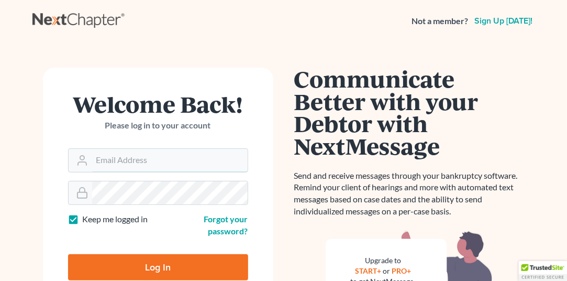
type input "[EMAIL_ADDRESS][DOMAIN_NAME]"
click at [142, 263] on input "Log In" at bounding box center [158, 267] width 180 height 26
type input "Thinking..."
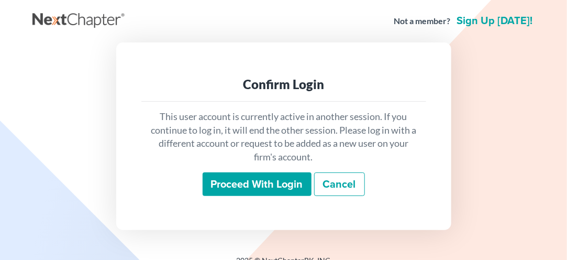
click at [257, 183] on input "Proceed with login" at bounding box center [257, 184] width 109 height 24
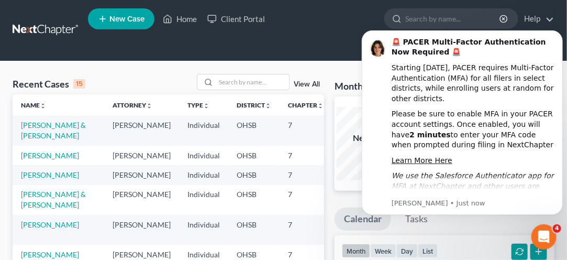
click at [119, 20] on span "New Case" at bounding box center [126, 19] width 35 height 8
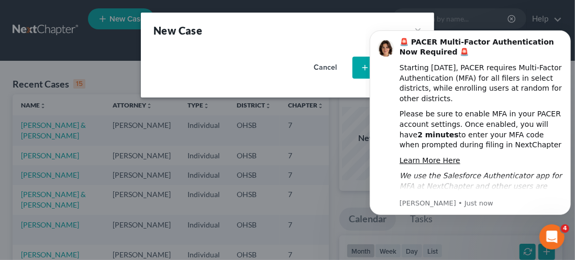
select select "62"
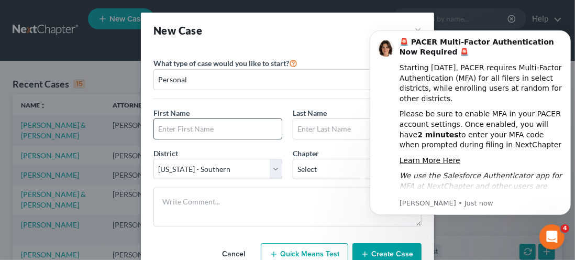
click at [184, 130] on input "text" at bounding box center [218, 129] width 128 height 20
type input "[PERSON_NAME]"
click at [317, 132] on input "text" at bounding box center [357, 129] width 128 height 20
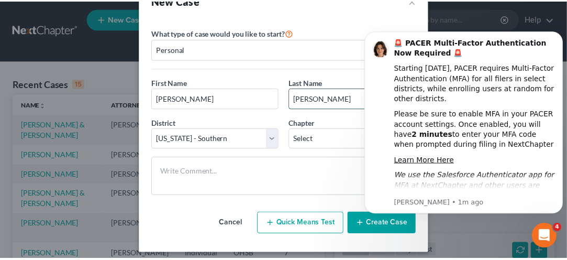
scroll to position [7, 0]
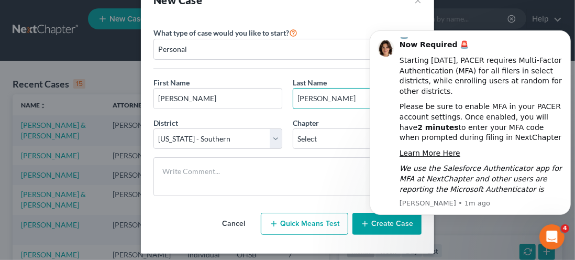
type input "[PERSON_NAME]"
click at [471, 238] on div "New Case × Please select case type * Bankruptcy Bankruptcy What type of case wo…" at bounding box center [287, 130] width 575 height 260
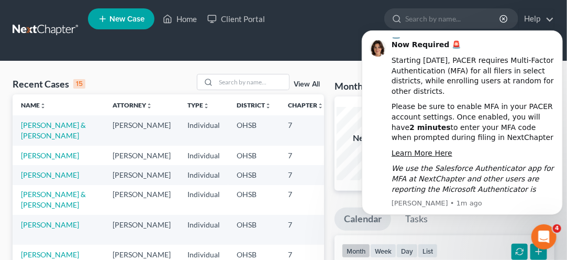
click at [358, 31] on ul "New Case Home Client Portal - No Result - See all results Or Press Enter... Hel…" at bounding box center [321, 30] width 466 height 50
click html "🚨 PACER Multi-Factor Authentication Now Required 🚨 Starting [DATE], PACER requi…"
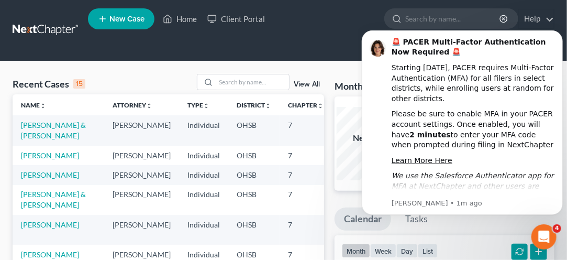
click at [534, 69] on div "Starting [DATE], PACER requires Multi-Factor Authentication (MFA) for all filer…" at bounding box center [472, 82] width 163 height 41
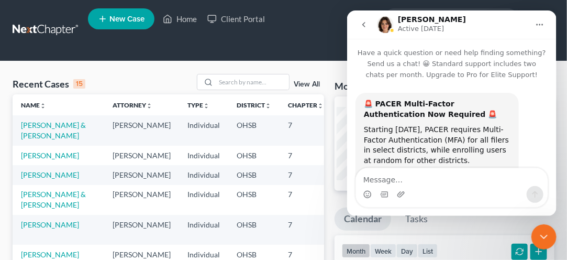
scroll to position [138, 0]
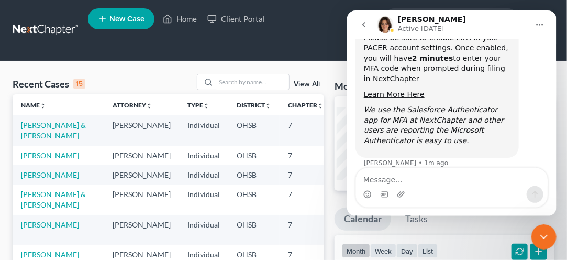
click at [328, 34] on ul "New Case Home Client Portal - No Result - See all results Or Press Enter... Hel…" at bounding box center [321, 30] width 466 height 50
click at [367, 31] on button "go back" at bounding box center [363, 24] width 20 height 20
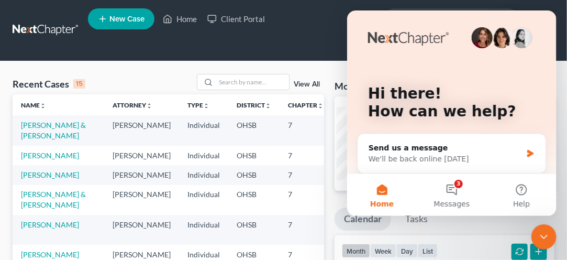
click at [541, 241] on icon "Close Intercom Messenger" at bounding box center [543, 236] width 13 height 13
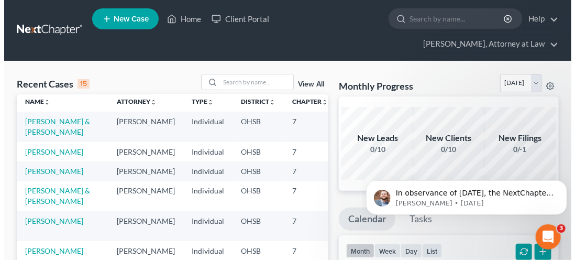
scroll to position [3, 0]
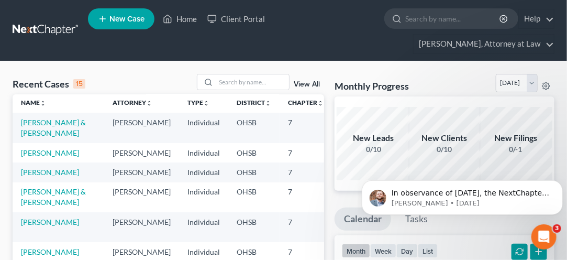
click at [116, 19] on span "New Case" at bounding box center [126, 19] width 35 height 8
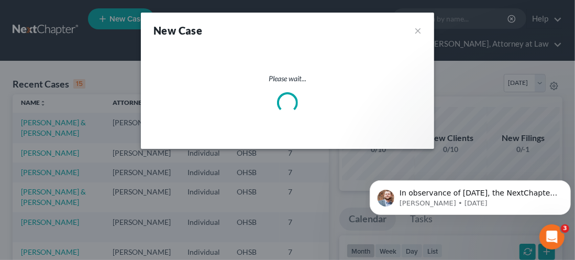
select select "62"
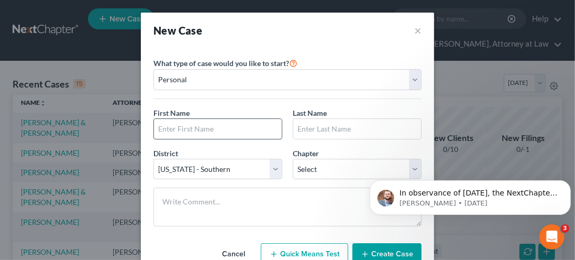
click at [178, 127] on input "text" at bounding box center [218, 129] width 128 height 20
type input "[PERSON_NAME]"
click at [405, 167] on body "In observance of [DATE], the NextChapter team will be out of office [DATE][DATE…" at bounding box center [469, 194] width 201 height 65
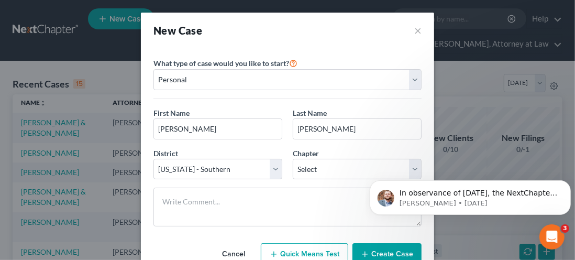
click at [409, 169] on body "In observance of [DATE], the NextChapter team will be out of office [DATE][DATE…" at bounding box center [469, 194] width 201 height 65
click at [315, 176] on select "Select 7 11 12 13" at bounding box center [357, 169] width 129 height 21
select select "0"
click at [293, 159] on select "Select 7 11 12 13" at bounding box center [357, 169] width 129 height 21
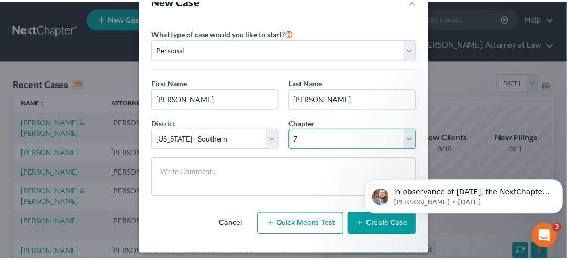
scroll to position [35, 0]
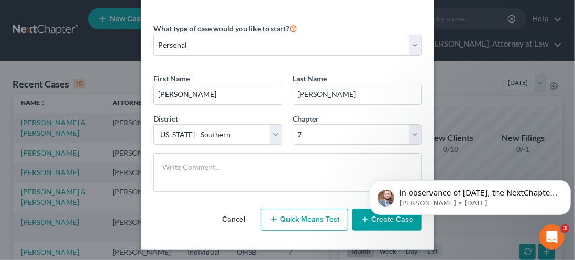
click at [363, 220] on icon "button" at bounding box center [365, 219] width 8 height 8
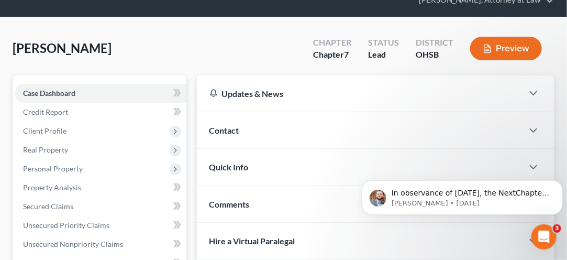
scroll to position [47, 0]
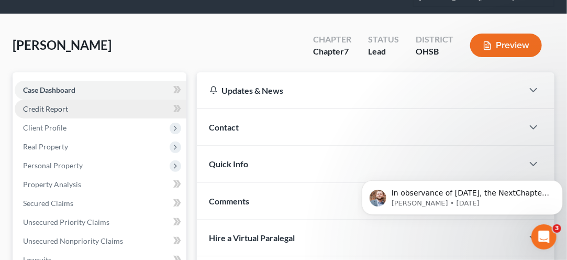
click at [45, 106] on span "Credit Report" at bounding box center [45, 108] width 45 height 9
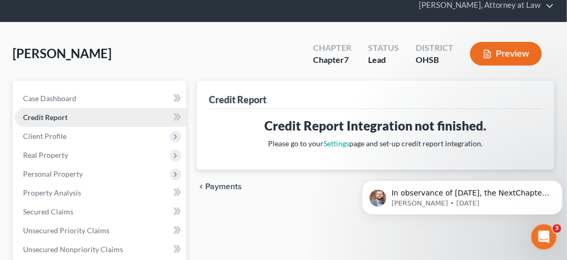
scroll to position [39, 0]
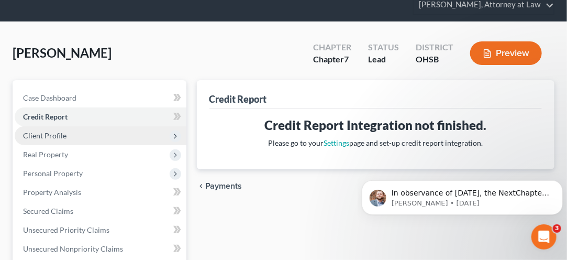
click at [35, 143] on span "Client Profile" at bounding box center [101, 135] width 172 height 19
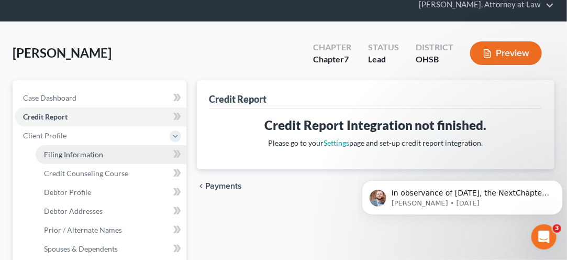
click at [55, 160] on link "Filing Information" at bounding box center [111, 154] width 151 height 19
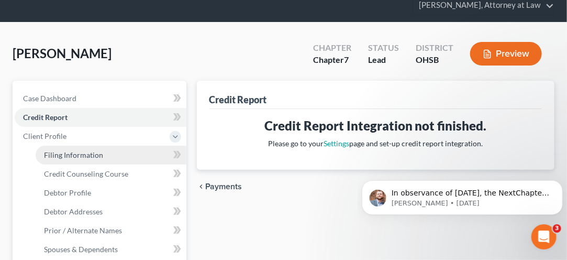
select select "1"
select select "0"
select select "62"
select select "0"
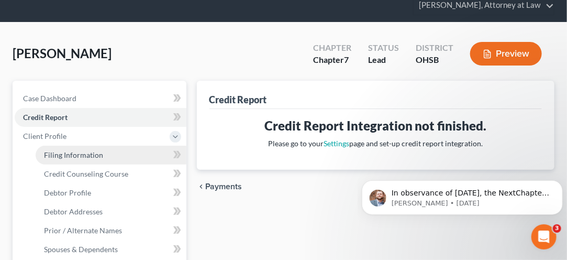
select select "36"
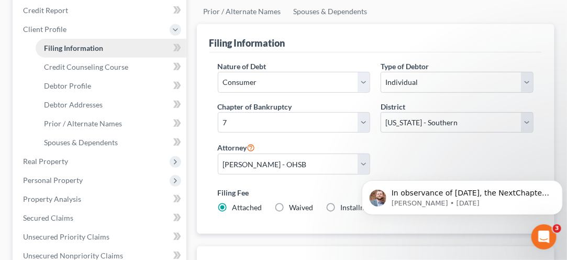
scroll to position [147, 0]
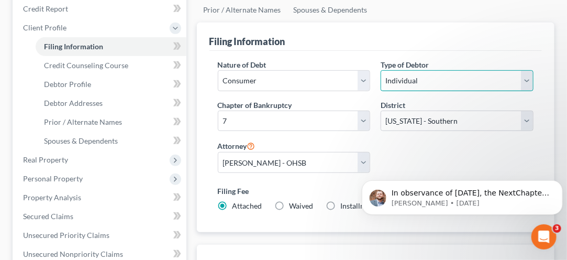
click at [533, 84] on select "Select Individual Joint" at bounding box center [457, 80] width 153 height 21
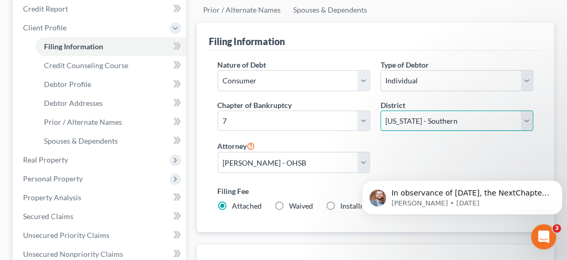
click at [399, 119] on select "Select [US_STATE] - [GEOGRAPHIC_DATA] [US_STATE] - [GEOGRAPHIC_DATA][US_STATE] …" at bounding box center [457, 120] width 153 height 21
click at [381, 110] on select "Select [US_STATE] - [GEOGRAPHIC_DATA] [US_STATE] - [GEOGRAPHIC_DATA][US_STATE] …" at bounding box center [457, 120] width 153 height 21
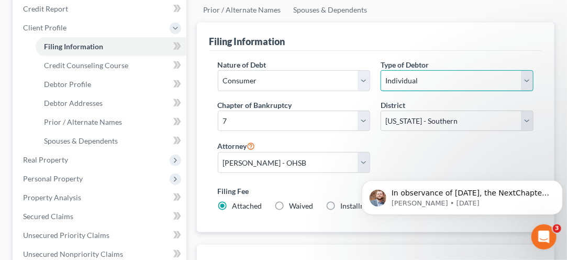
click at [524, 83] on select "Select Individual Joint" at bounding box center [457, 80] width 153 height 21
select select "1"
click at [381, 70] on select "Select Individual Joint" at bounding box center [457, 80] width 153 height 21
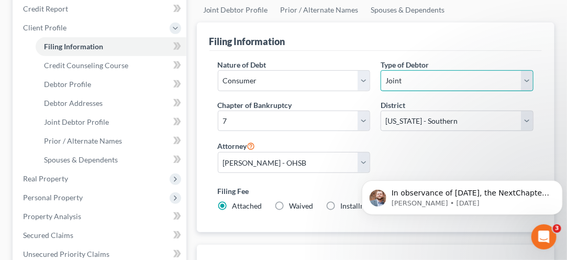
scroll to position [142, 0]
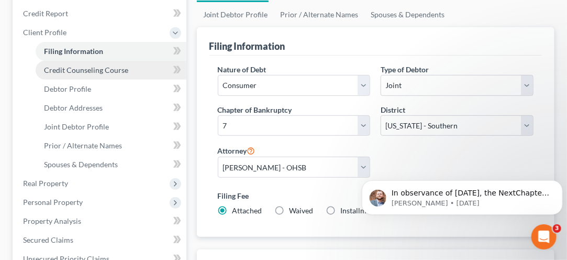
click at [55, 76] on link "Credit Counseling Course" at bounding box center [111, 70] width 151 height 19
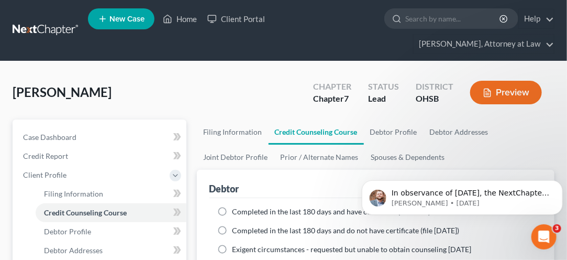
click at [232, 211] on label "Completed in the last 180 days and have certificate (attached)" at bounding box center [331, 211] width 198 height 10
click at [237, 211] on input "Completed in the last 180 days and have certificate (attached)" at bounding box center [240, 209] width 7 height 7
radio input "true"
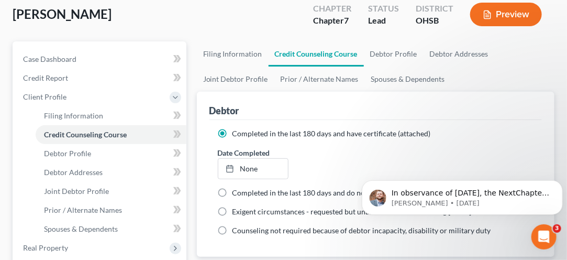
scroll to position [81, 0]
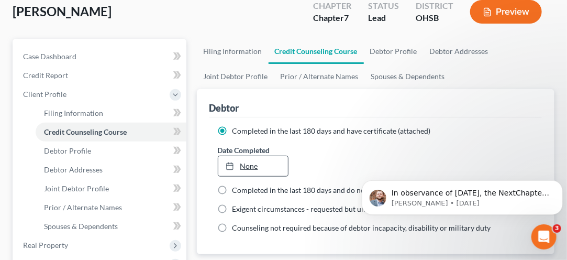
click at [240, 166] on link "None" at bounding box center [253, 166] width 70 height 20
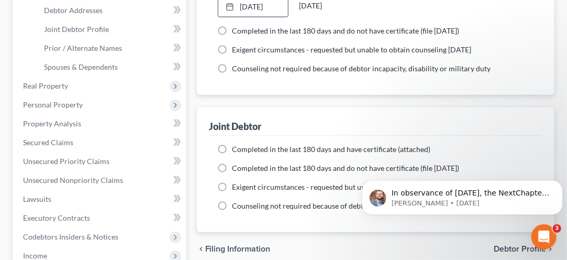
scroll to position [254, 0]
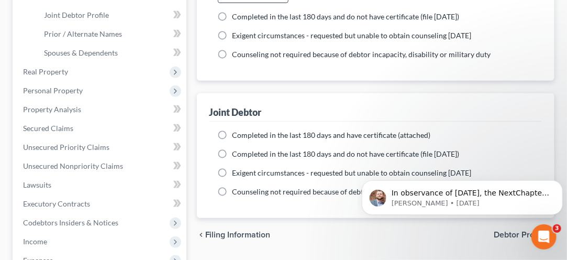
click at [232, 134] on label "Completed in the last 180 days and have certificate (attached)" at bounding box center [331, 135] width 198 height 10
click at [237, 134] on input "Completed in the last 180 days and have certificate (attached)" at bounding box center [240, 133] width 7 height 7
radio input "true"
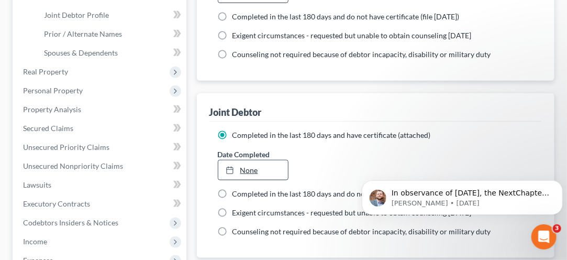
click at [242, 167] on link "None" at bounding box center [253, 170] width 70 height 20
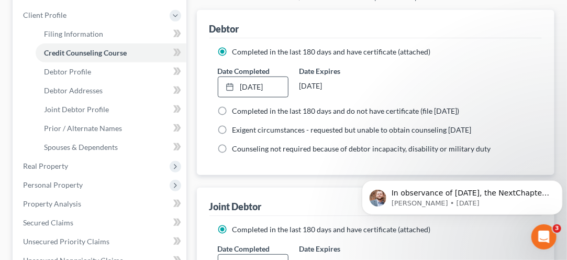
scroll to position [159, 0]
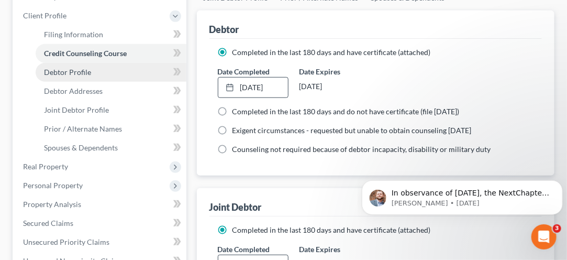
click at [63, 76] on link "Debtor Profile" at bounding box center [111, 72] width 151 height 19
select select "1"
select select "0"
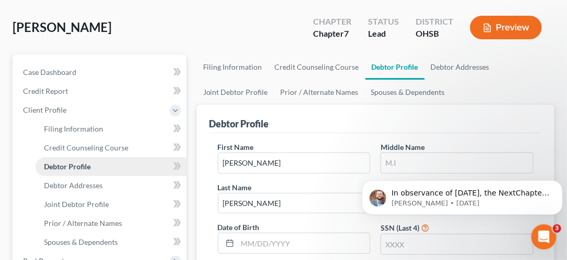
scroll to position [69, 0]
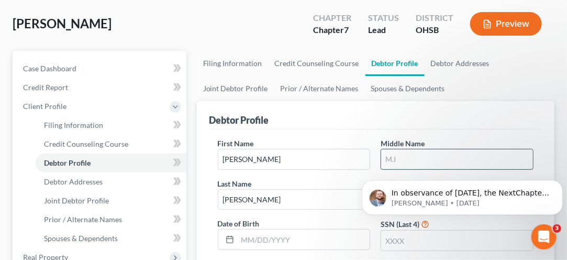
click at [405, 158] on input "text" at bounding box center [457, 159] width 152 height 20
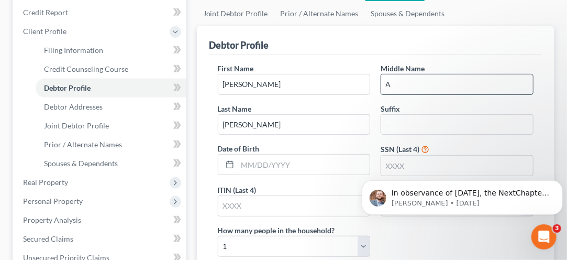
scroll to position [148, 0]
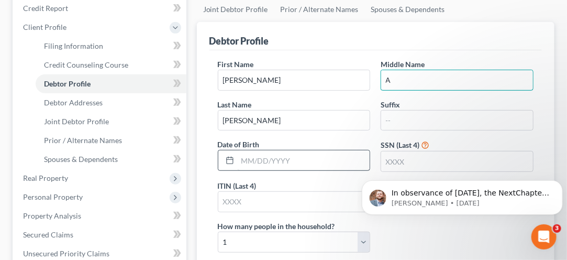
type input "A"
click at [248, 158] on input "text" at bounding box center [304, 160] width 132 height 20
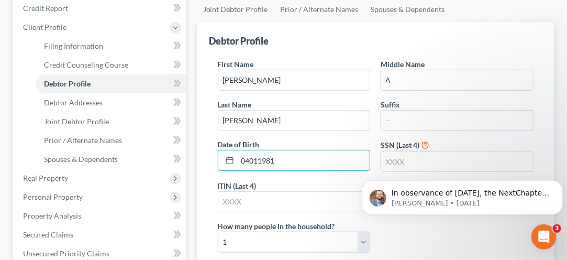
click at [295, 139] on div "Date of Birth 04011981" at bounding box center [294, 155] width 163 height 33
click at [245, 161] on input "04011981" at bounding box center [304, 160] width 132 height 20
type input "[DATE]"
click at [390, 165] on body "In observance of [DATE], the NextChapter team will be out of office [DATE][DATE…" at bounding box center [461, 194] width 201 height 65
click html "In observance of [DATE], the NextChapter team will be out of office [DATE][DATE…"
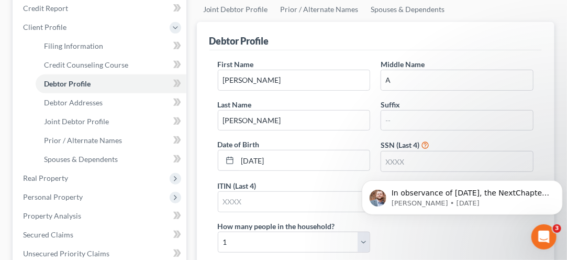
click html "In observance of [DATE], the NextChapter team will be out of office [DATE][DATE…"
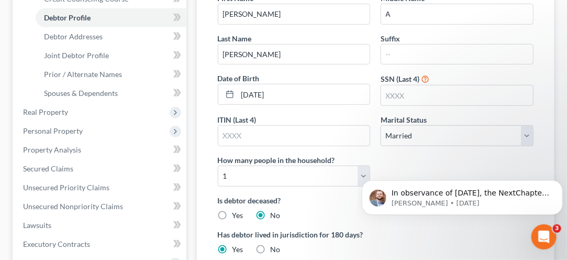
scroll to position [216, 0]
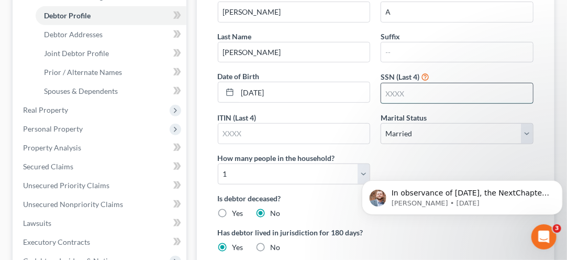
click at [396, 94] on input "text" at bounding box center [457, 93] width 152 height 20
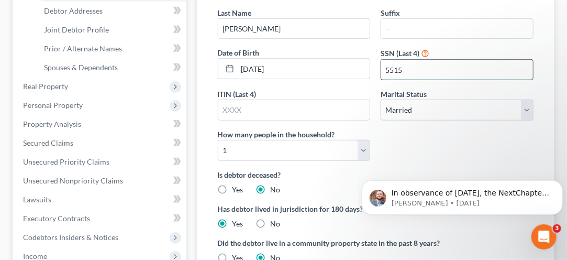
scroll to position [244, 0]
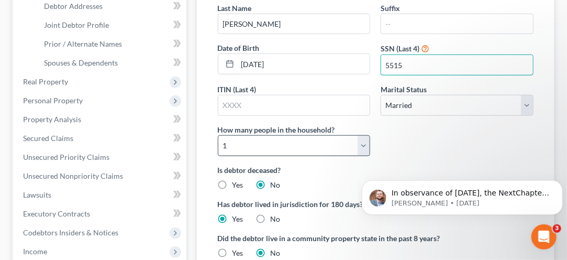
type input "5515"
click at [233, 143] on select "Select 1 2 3 4 5 6 7 8 9 10 11 12 13 14 15 16 17 18 19 20" at bounding box center [294, 145] width 153 height 21
select select "6"
click at [218, 135] on select "Select 1 2 3 4 5 6 7 8 9 10 11 12 13 14 15 16 17 18 19 20" at bounding box center [294, 145] width 153 height 21
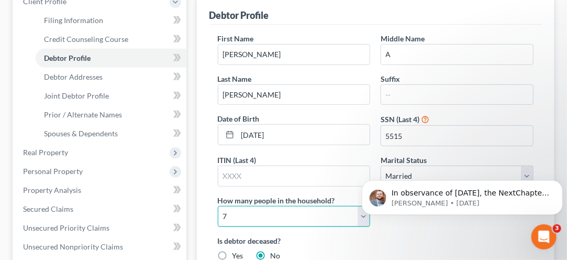
scroll to position [169, 0]
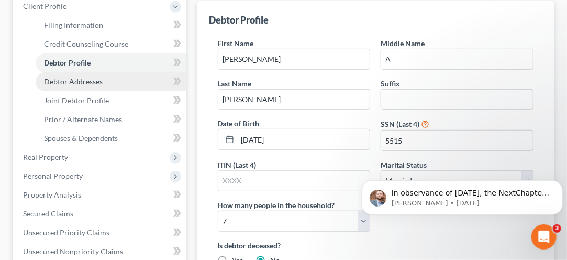
click at [63, 81] on span "Debtor Addresses" at bounding box center [73, 81] width 59 height 9
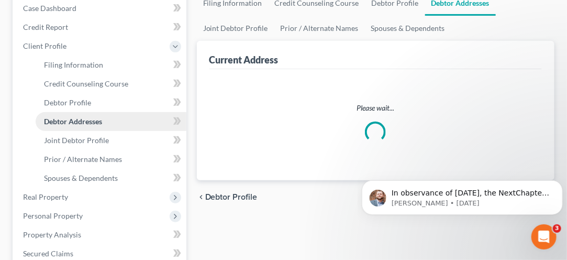
select select "0"
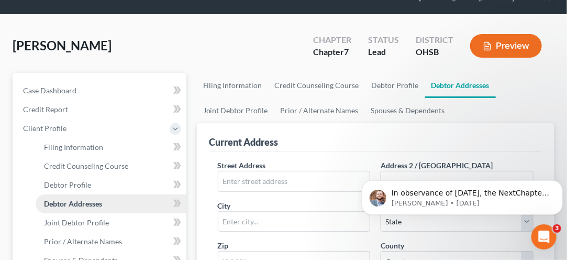
scroll to position [50, 0]
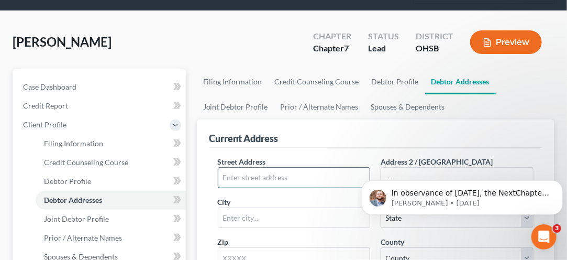
click at [237, 177] on input "text" at bounding box center [294, 178] width 152 height 20
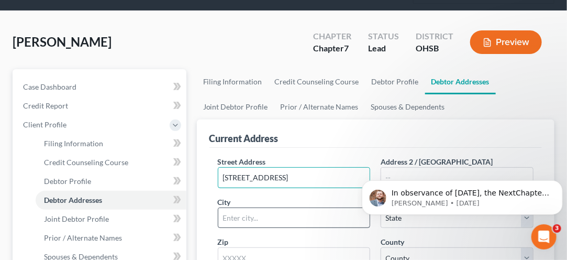
type input "[STREET_ADDRESS]"
click at [228, 212] on input "text" at bounding box center [294, 218] width 152 height 20
click at [241, 218] on input "Ur" at bounding box center [294, 218] width 152 height 20
type input "Urbana"
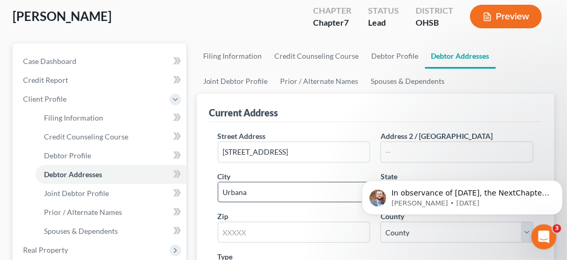
scroll to position [81, 0]
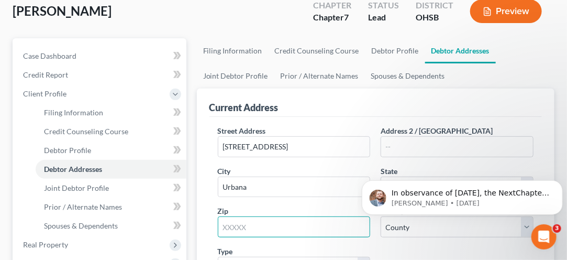
click at [229, 223] on input "text" at bounding box center [294, 226] width 153 height 21
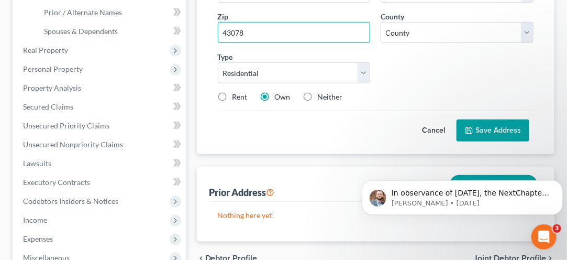
scroll to position [276, 0]
type input "43078"
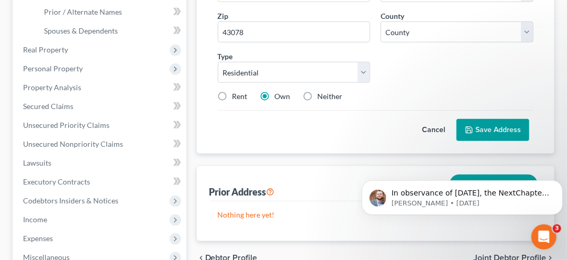
click at [499, 126] on button "Save Address" at bounding box center [493, 130] width 73 height 22
select select "36"
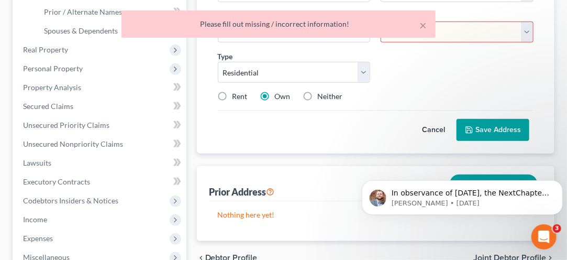
click at [289, 141] on div "Street Address * [STREET_ADDRESS] * [GEOGRAPHIC_DATA] * State [US_STATE] AK AR …" at bounding box center [375, 37] width 332 height 231
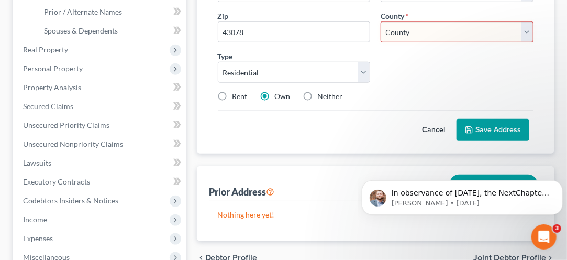
click at [503, 91] on div "Rent Own Neither" at bounding box center [376, 96] width 326 height 10
click at [529, 38] on select "County [GEOGRAPHIC_DATA] [GEOGRAPHIC_DATA] [GEOGRAPHIC_DATA] [GEOGRAPHIC_DATA] …" at bounding box center [457, 31] width 153 height 21
select select "10"
click at [381, 21] on select "County [GEOGRAPHIC_DATA] [GEOGRAPHIC_DATA] [GEOGRAPHIC_DATA] [GEOGRAPHIC_DATA] …" at bounding box center [457, 31] width 153 height 21
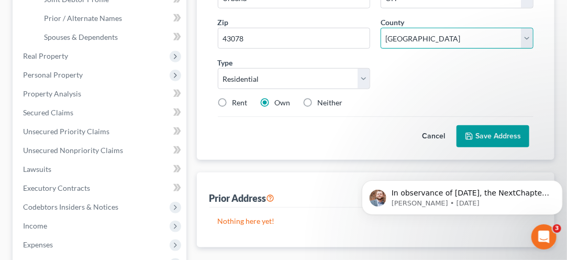
scroll to position [272, 0]
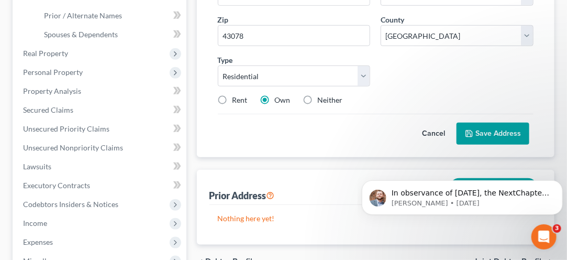
click at [488, 126] on button "Save Address" at bounding box center [493, 134] width 73 height 22
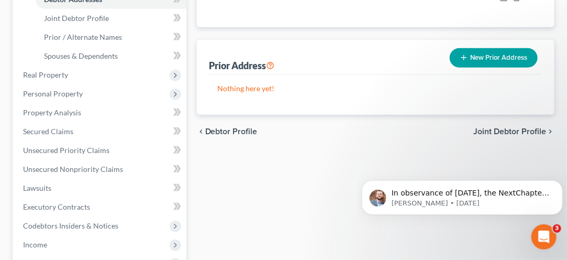
scroll to position [232, 0]
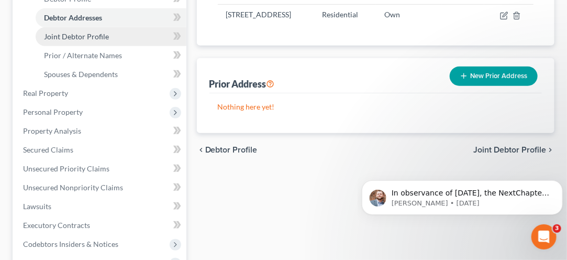
click at [63, 36] on span "Joint Debtor Profile" at bounding box center [76, 36] width 65 height 9
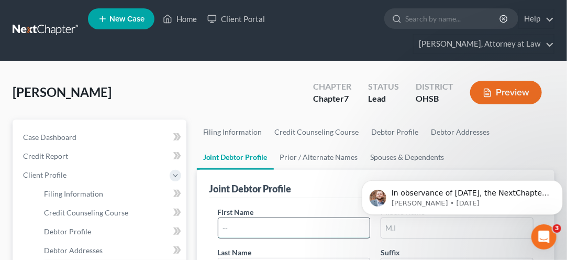
click at [247, 230] on input "text" at bounding box center [294, 228] width 152 height 20
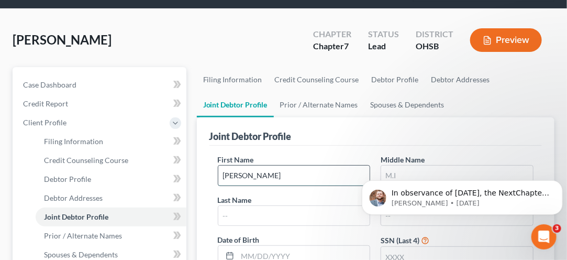
scroll to position [54, 0]
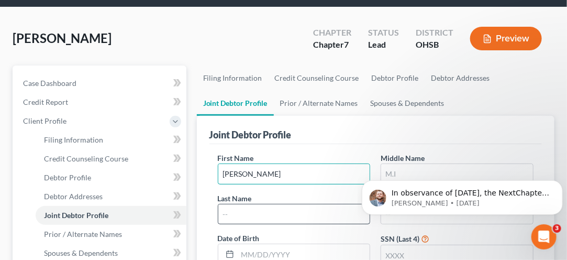
type input "[PERSON_NAME]"
click at [233, 215] on input "text" at bounding box center [294, 214] width 152 height 20
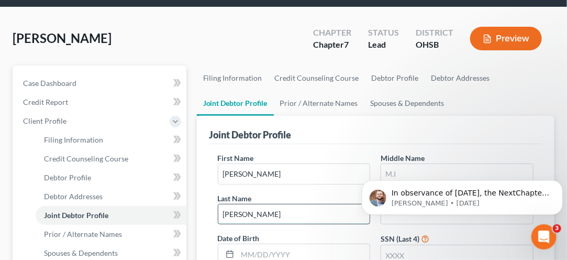
type input "[PERSON_NAME]"
click at [187, 49] on div "[PERSON_NAME] Upgraded Chapter Chapter 7 Status Lead District [GEOGRAPHIC_DATA]…" at bounding box center [284, 43] width 542 height 46
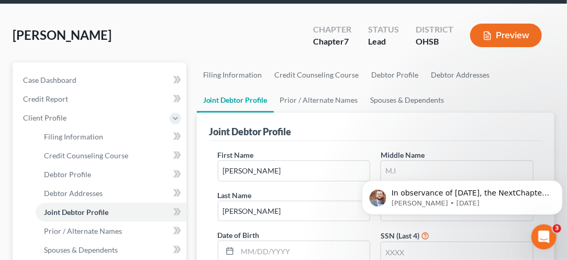
scroll to position [95, 0]
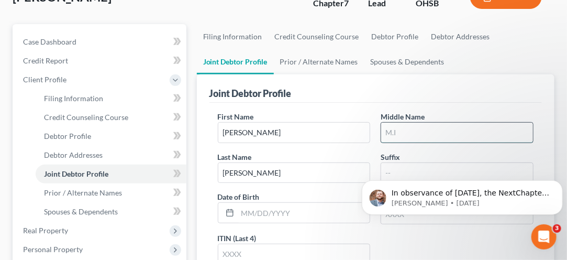
click at [394, 125] on input "text" at bounding box center [457, 133] width 152 height 20
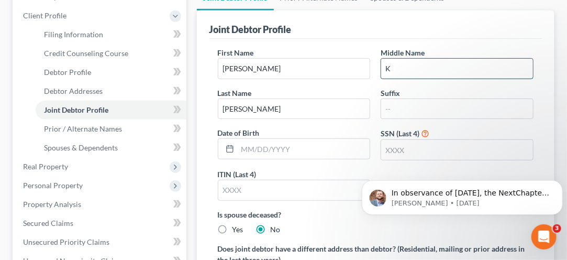
scroll to position [163, 0]
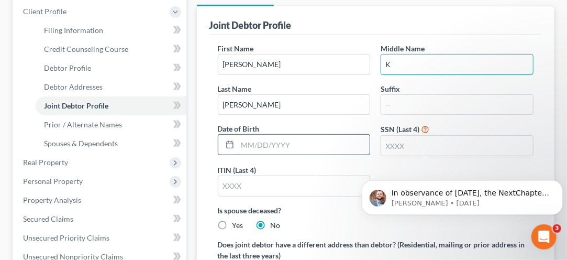
type input "K"
click at [247, 147] on input "text" at bounding box center [304, 145] width 132 height 20
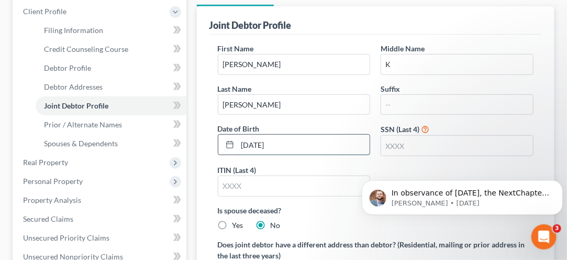
type input "[DATE]"
click at [406, 146] on input "text" at bounding box center [457, 146] width 152 height 20
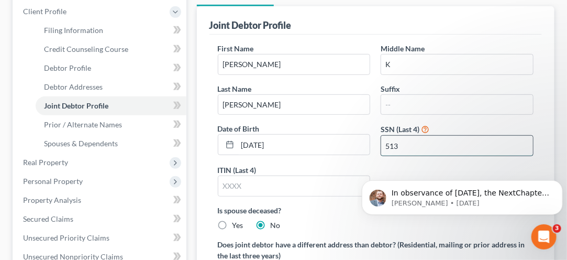
type input "5130"
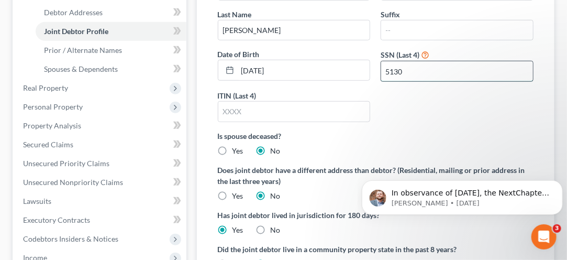
scroll to position [231, 0]
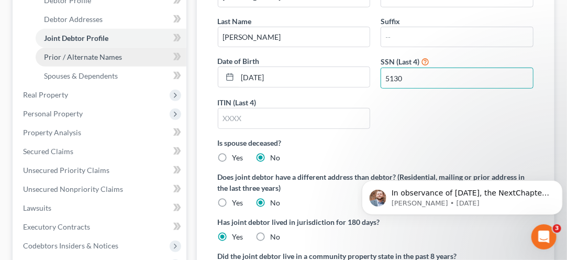
click at [62, 59] on span "Prior / Alternate Names" at bounding box center [83, 56] width 78 height 9
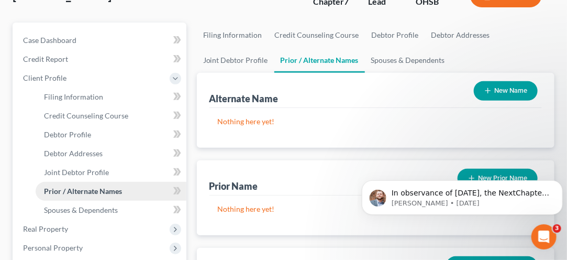
scroll to position [103, 0]
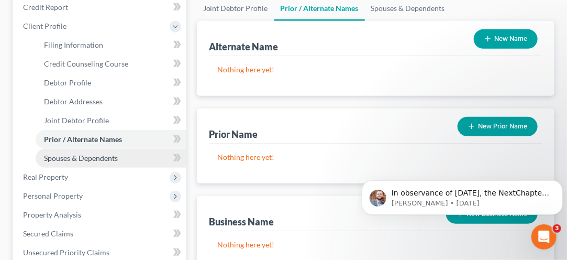
click at [73, 159] on span "Spouses & Dependents" at bounding box center [81, 157] width 74 height 9
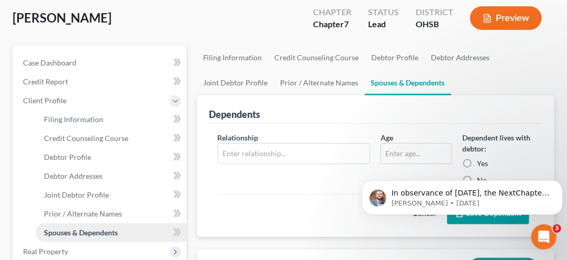
scroll to position [85, 0]
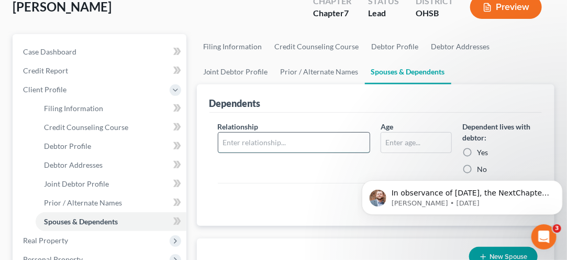
click at [239, 138] on input "text" at bounding box center [294, 142] width 152 height 20
type input "son"
click at [403, 142] on input "text" at bounding box center [416, 142] width 70 height 20
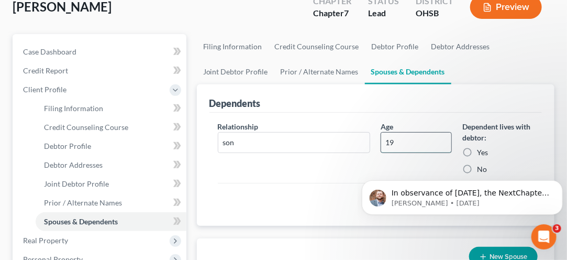
type input "19"
click at [477, 148] on label "Yes" at bounding box center [482, 152] width 11 height 10
click at [481, 148] on input "Yes" at bounding box center [484, 150] width 7 height 7
radio input "true"
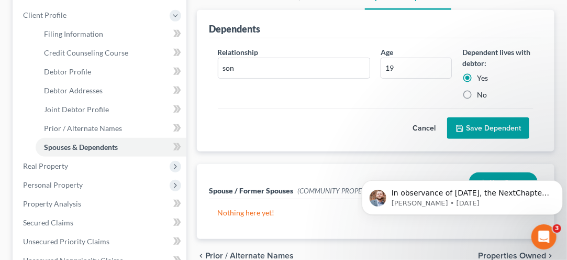
scroll to position [166, 0]
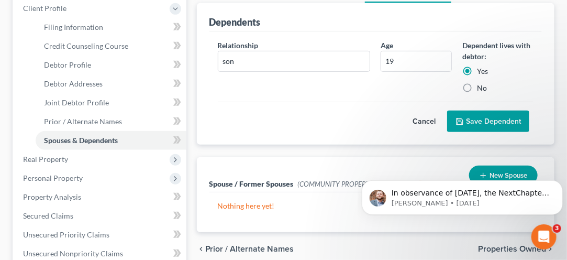
click at [482, 119] on button "Save Dependent" at bounding box center [488, 121] width 82 height 22
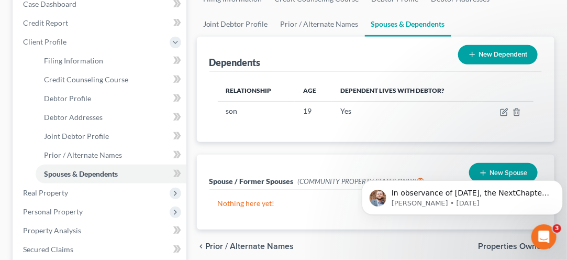
scroll to position [130, 0]
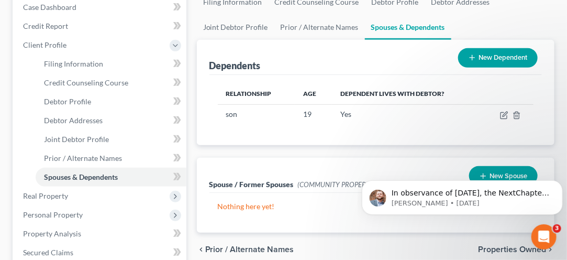
click at [486, 57] on button "New Dependent" at bounding box center [498, 57] width 80 height 19
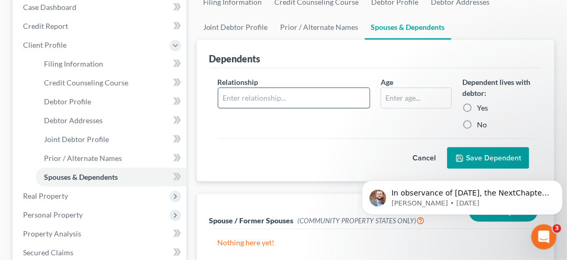
click at [238, 98] on input "text" at bounding box center [294, 98] width 152 height 20
type input "daughter"
click at [406, 98] on input "text" at bounding box center [416, 98] width 70 height 20
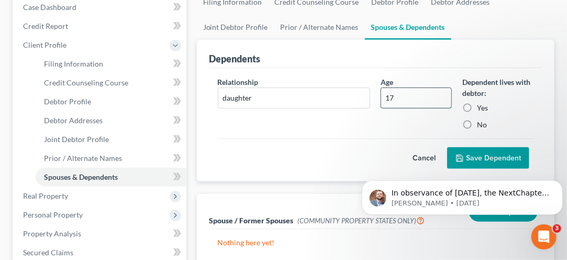
type input "17"
click at [477, 111] on label "Yes" at bounding box center [482, 108] width 11 height 10
click at [481, 109] on input "Yes" at bounding box center [484, 106] width 7 height 7
radio input "true"
click at [485, 150] on button "Save Dependent" at bounding box center [488, 158] width 82 height 22
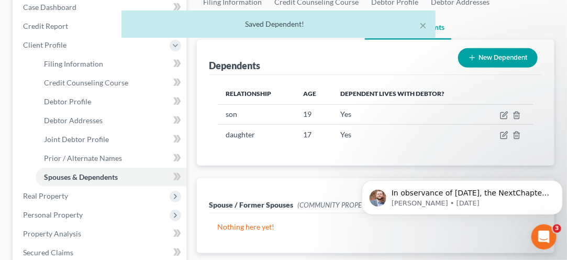
click at [502, 58] on button "New Dependent" at bounding box center [498, 57] width 80 height 19
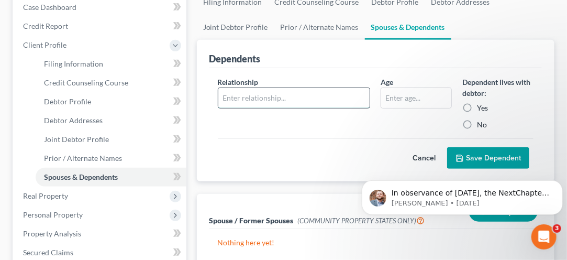
click at [233, 99] on input "text" at bounding box center [294, 98] width 152 height 20
type input "daughter"
click at [408, 101] on input "text" at bounding box center [416, 98] width 70 height 20
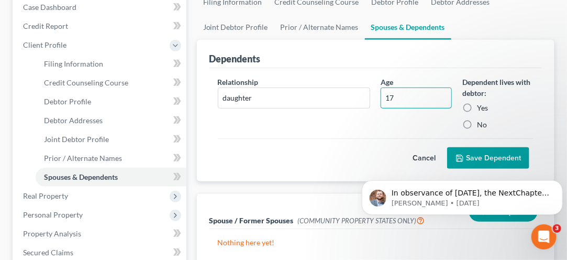
type input "17"
click at [477, 107] on label "Yes" at bounding box center [482, 108] width 11 height 10
click at [481, 107] on input "Yes" at bounding box center [484, 106] width 7 height 7
radio input "true"
click at [482, 162] on body "In observance of [DATE], the NextChapter team will be out of office [DATE][DATE…" at bounding box center [461, 194] width 201 height 65
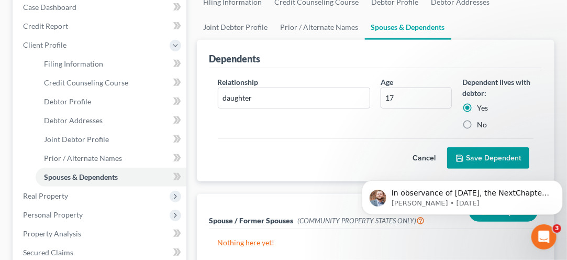
click html "In observance of [DATE], the NextChapter team will be out of office [DATE][DATE…"
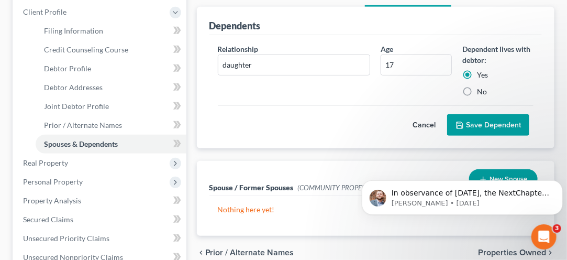
scroll to position [162, 0]
click at [492, 129] on button "Save Dependent" at bounding box center [488, 126] width 82 height 22
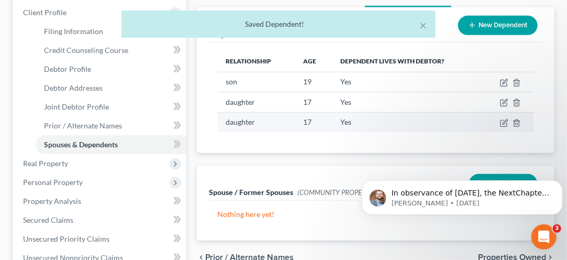
click at [493, 126] on td at bounding box center [508, 122] width 52 height 20
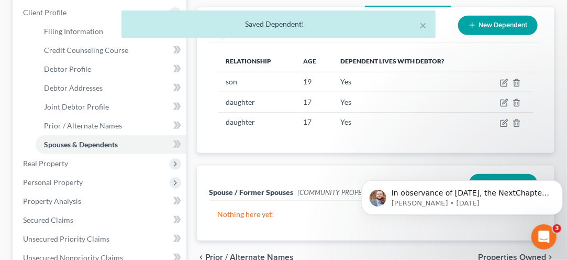
click at [501, 27] on div "× Saved Dependent!" at bounding box center [278, 26] width 567 height 32
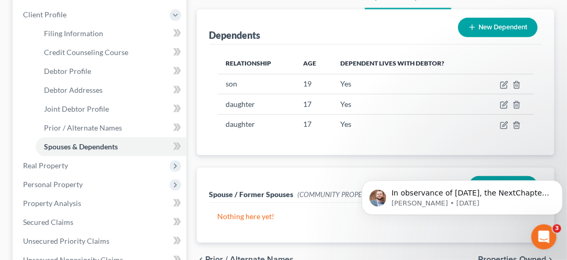
scroll to position [153, 0]
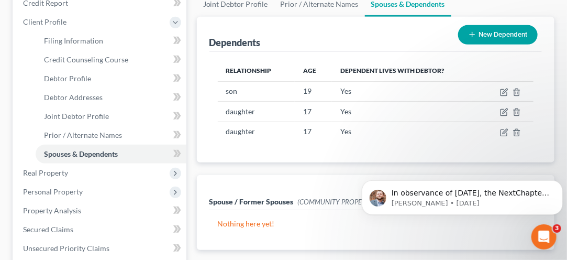
click at [488, 36] on button "New Dependent" at bounding box center [498, 34] width 80 height 19
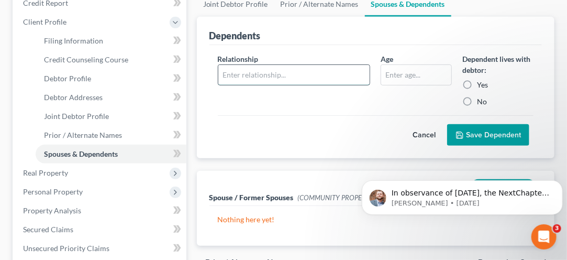
click at [238, 74] on input "text" at bounding box center [294, 75] width 152 height 20
type input "son"
click at [400, 74] on input "text" at bounding box center [416, 75] width 70 height 20
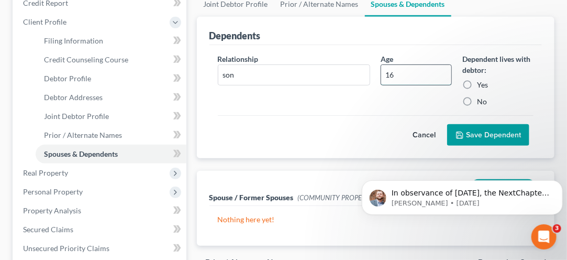
type input "16"
click at [477, 81] on label "Yes" at bounding box center [482, 85] width 11 height 10
click at [481, 81] on input "Yes" at bounding box center [484, 83] width 7 height 7
radio input "true"
click at [487, 137] on button "Save Dependent" at bounding box center [488, 135] width 82 height 22
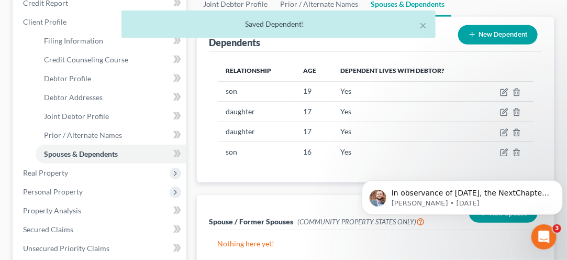
click at [489, 39] on div "× Saved Dependent!" at bounding box center [278, 26] width 567 height 32
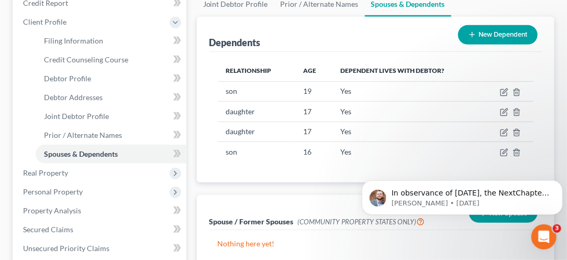
click at [490, 32] on button "New Dependent" at bounding box center [498, 34] width 80 height 19
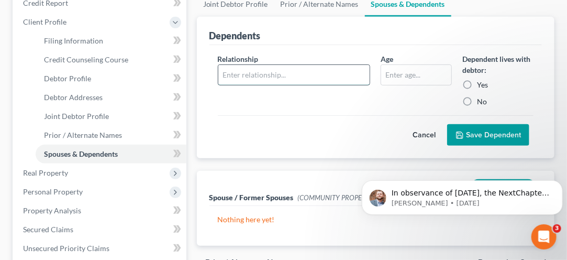
click at [250, 76] on input "text" at bounding box center [294, 75] width 152 height 20
type input "daughter"
click at [401, 76] on input "text" at bounding box center [416, 75] width 70 height 20
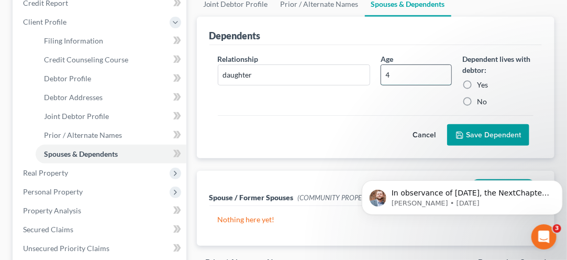
type input "4"
click at [477, 80] on label "Yes" at bounding box center [482, 85] width 11 height 10
click at [481, 80] on input "Yes" at bounding box center [484, 83] width 7 height 7
radio input "true"
click at [483, 132] on button "Save Dependent" at bounding box center [488, 135] width 82 height 22
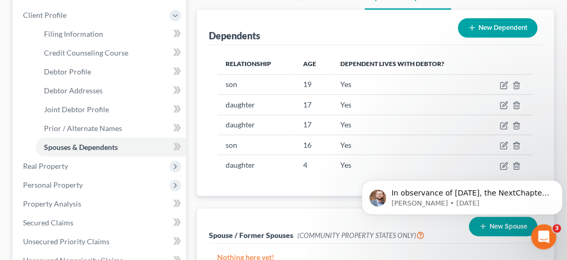
scroll to position [183, 0]
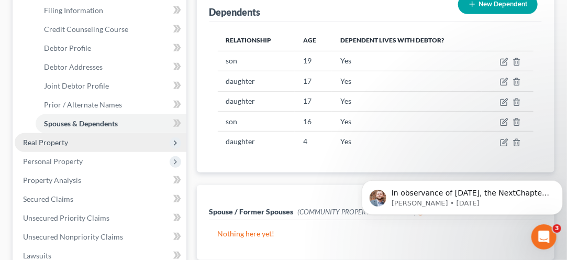
click at [53, 144] on span "Real Property" at bounding box center [45, 142] width 45 height 9
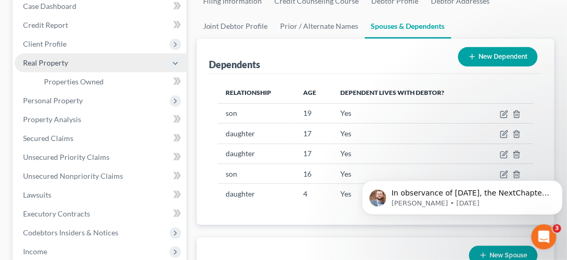
scroll to position [128, 0]
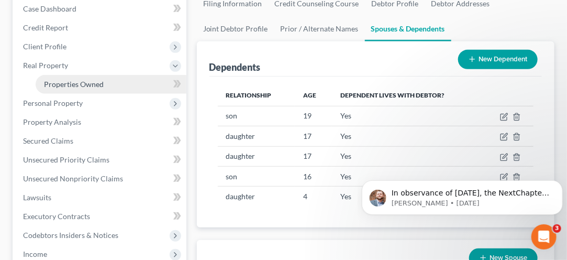
click at [69, 85] on span "Properties Owned" at bounding box center [74, 84] width 60 height 9
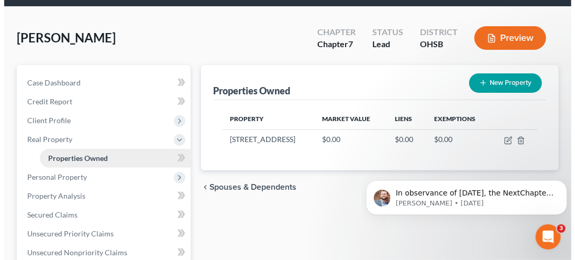
scroll to position [58, 0]
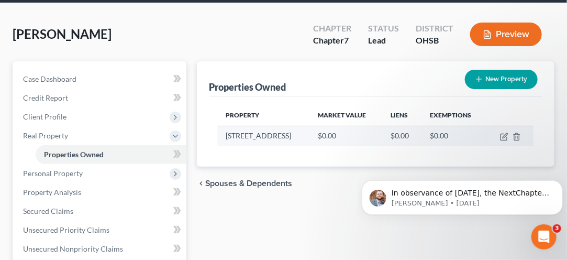
click at [320, 140] on td "$0.00" at bounding box center [345, 136] width 73 height 20
click at [229, 141] on td "[STREET_ADDRESS]" at bounding box center [264, 136] width 92 height 20
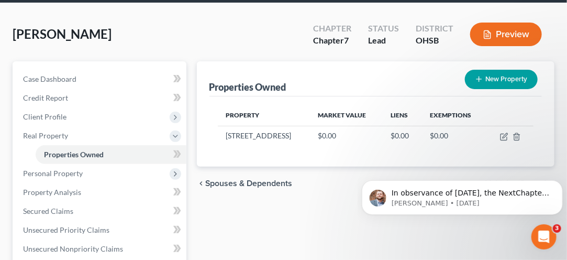
click at [509, 82] on button "New Property" at bounding box center [501, 79] width 73 height 19
select select "36"
select select "10"
select select "2"
select select "0"
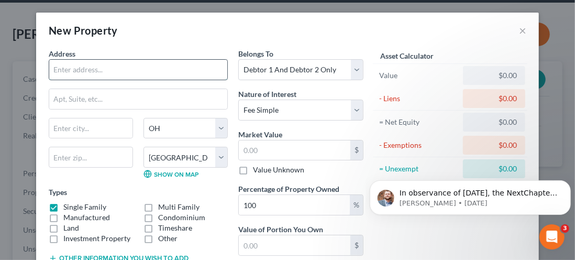
click at [75, 65] on input "text" at bounding box center [138, 70] width 178 height 20
click at [158, 44] on div "New Property ×" at bounding box center [287, 31] width 503 height 36
click at [65, 66] on input "text" at bounding box center [138, 70] width 178 height 20
click at [87, 67] on input "432" at bounding box center [138, 70] width 178 height 20
type input "[STREET_ADDRESS]"
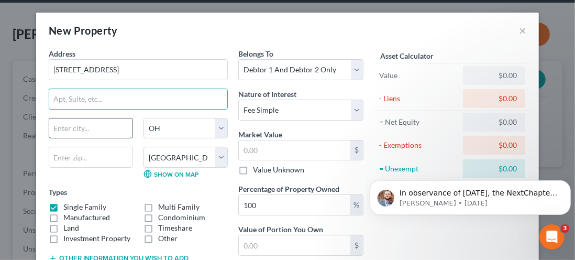
click at [67, 131] on input "text" at bounding box center [90, 128] width 83 height 20
click at [59, 130] on input "U" at bounding box center [90, 128] width 83 height 20
type input "Urbana"
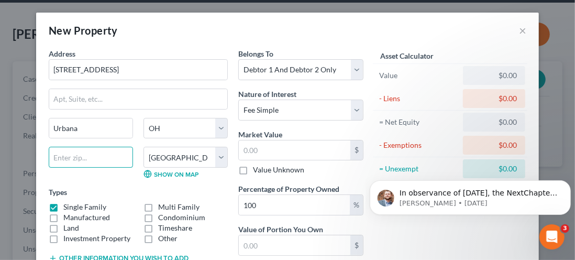
click at [65, 157] on input "text" at bounding box center [91, 157] width 84 height 21
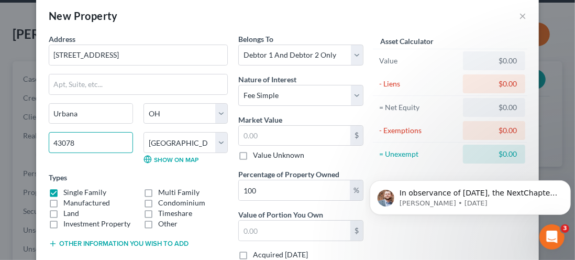
scroll to position [20, 0]
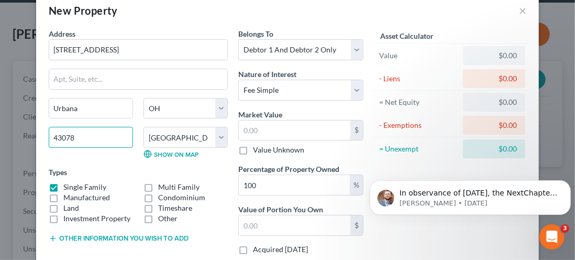
type input "43078"
click at [497, 61] on div "$0.00" at bounding box center [494, 55] width 62 height 19
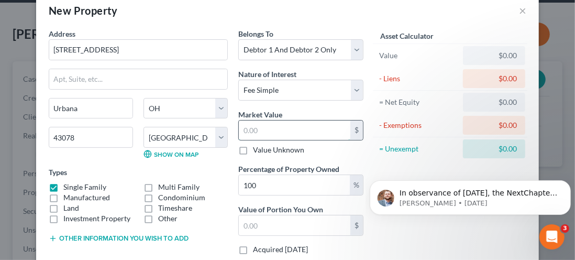
click at [253, 127] on input "text" at bounding box center [295, 130] width 112 height 20
type input "1"
type input "1.00"
type input "16"
type input "16.00"
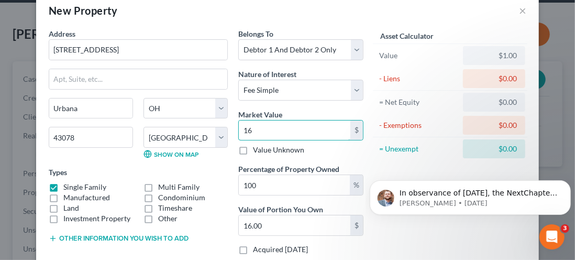
type input "167"
type input "167.00"
type input "1675"
type input "1,675.00"
type input "1,6757"
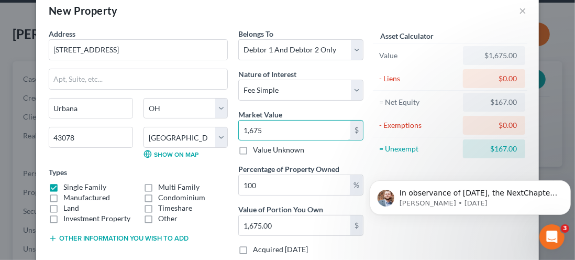
type input "16,757.00"
type input "16,7570"
type input "167,570.00"
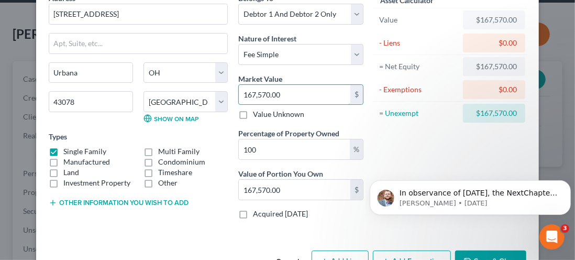
scroll to position [55, 0]
type input "167,570.00"
click at [253, 209] on label "Acquired [DATE]" at bounding box center [280, 214] width 55 height 10
click at [257, 209] on input "Acquired [DATE]" at bounding box center [260, 212] width 7 height 7
checkbox input "true"
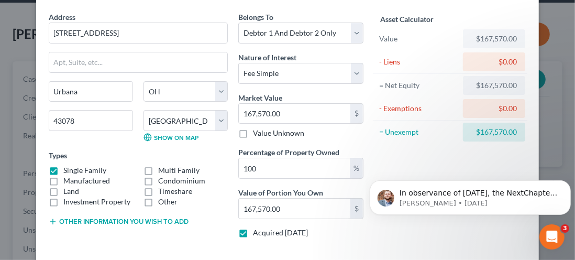
scroll to position [38, 0]
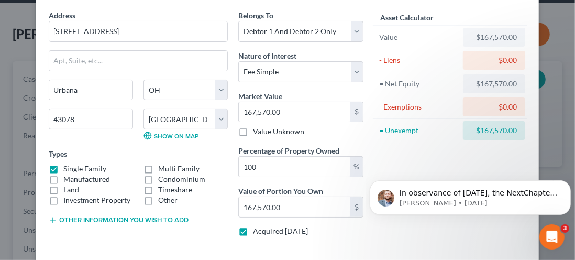
click at [488, 64] on div "$0.00" at bounding box center [494, 60] width 46 height 10
click at [511, 64] on div "$0.00" at bounding box center [494, 60] width 46 height 10
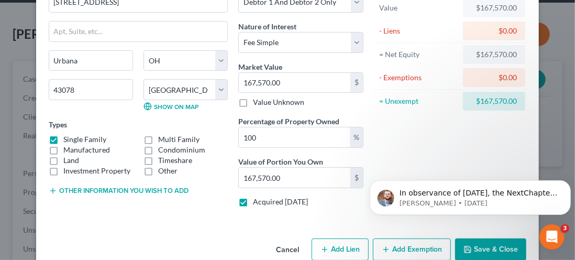
scroll to position [86, 0]
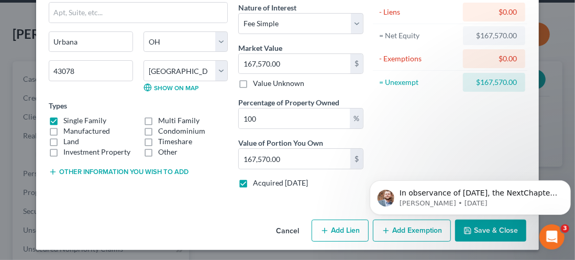
click at [336, 232] on button "Add Lien" at bounding box center [340, 230] width 57 height 22
select select "2"
select select "0"
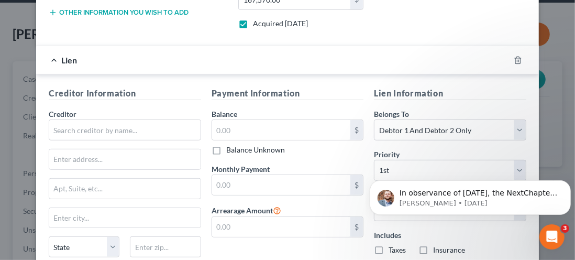
scroll to position [248, 0]
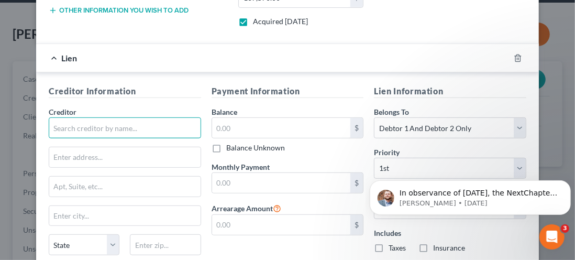
click at [68, 128] on input "text" at bounding box center [125, 127] width 152 height 21
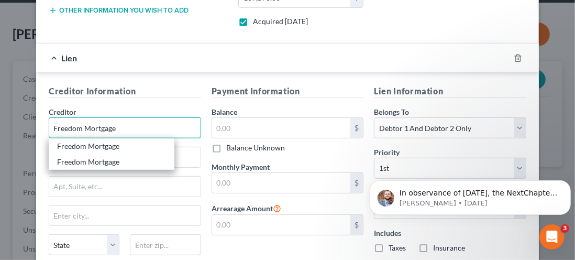
type input "Freedom Mortgage"
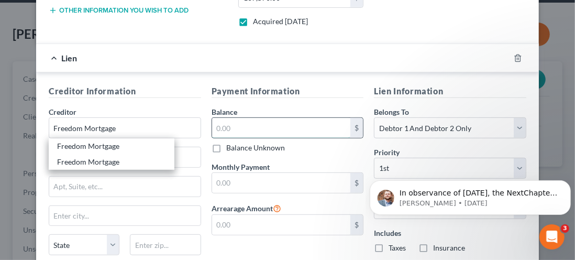
click at [240, 124] on input "text" at bounding box center [281, 128] width 139 height 20
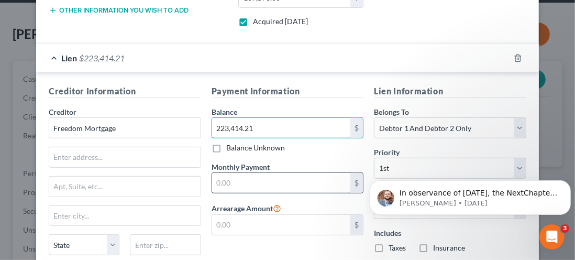
type input "223,414.21"
click at [219, 180] on input "text" at bounding box center [281, 183] width 139 height 20
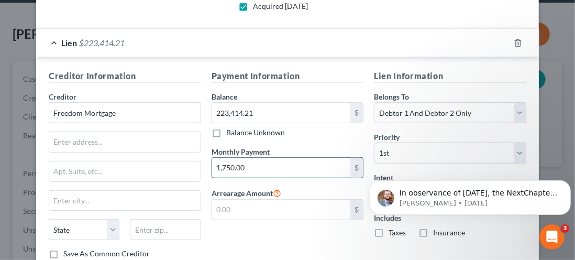
scroll to position [280, 0]
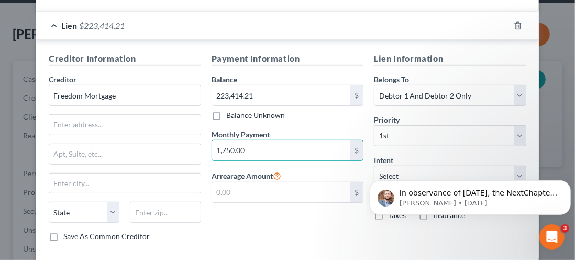
click at [279, 172] on icon at bounding box center [277, 175] width 8 height 10
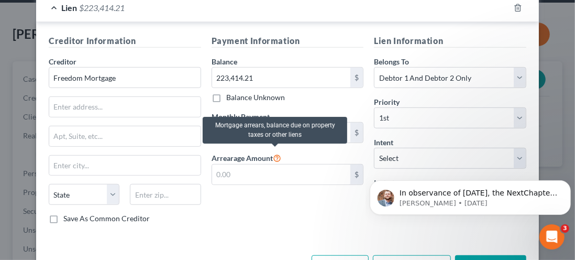
scroll to position [302, 0]
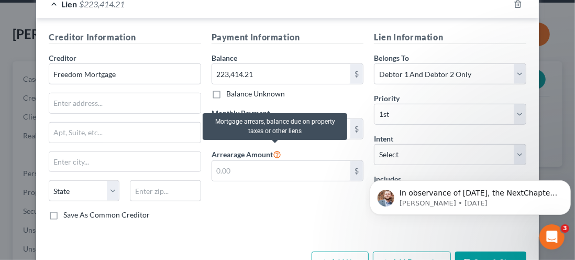
click at [197, 195] on div at bounding box center [165, 190] width 81 height 21
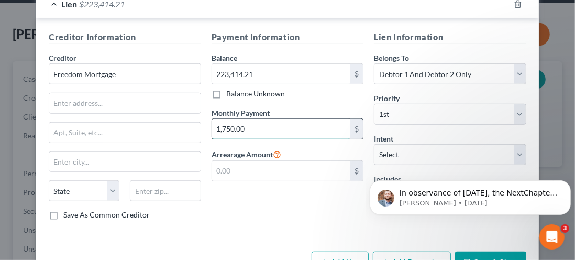
click at [256, 128] on input "1,750.00" at bounding box center [281, 129] width 139 height 20
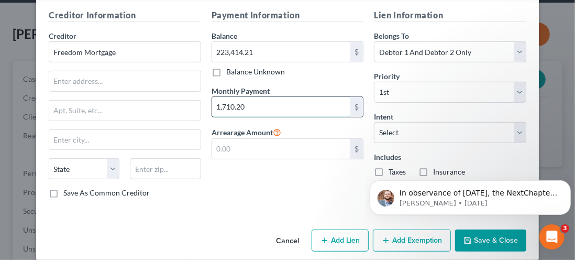
scroll to position [331, 0]
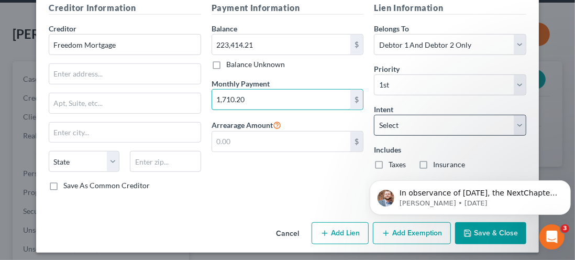
type input "1,710.20"
click at [515, 127] on select "Select Surrender Redeem Reaffirm Avoid Other" at bounding box center [450, 125] width 152 height 21
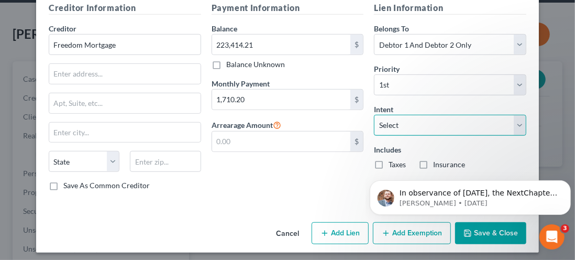
select select "2"
click at [374, 115] on select "Select Surrender Redeem Reaffirm Avoid Other" at bounding box center [450, 125] width 152 height 21
click at [376, 163] on body "In observance of [DATE], the NextChapter team will be out of office [DATE][DATE…" at bounding box center [469, 194] width 201 height 65
click html "In observance of [DATE], the NextChapter team will be out of office [DATE][DATE…"
click at [375, 168] on body "In observance of [DATE], the NextChapter team will be out of office [DATE][DATE…" at bounding box center [469, 194] width 201 height 65
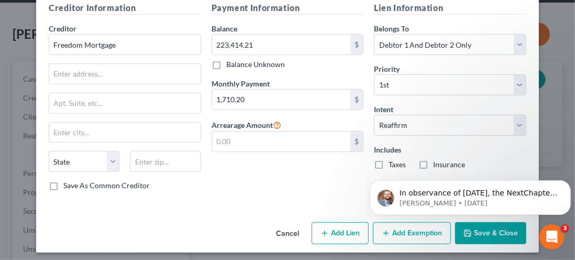
click at [374, 168] on body "In observance of [DATE], the NextChapter team will be out of office [DATE][DATE…" at bounding box center [469, 194] width 201 height 65
click html "In observance of [DATE], the NextChapter team will be out of office [DATE][DATE…"
drag, startPoint x: 369, startPoint y: 158, endPoint x: 351, endPoint y: 163, distance: 18.9
click html "In observance of [DATE], the NextChapter team will be out of office [DATE][DATE…"
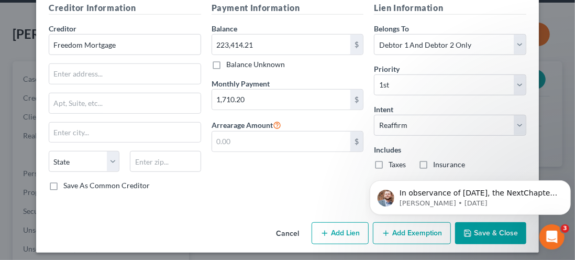
click html "In observance of [DATE], the NextChapter team will be out of office [DATE][DATE…"
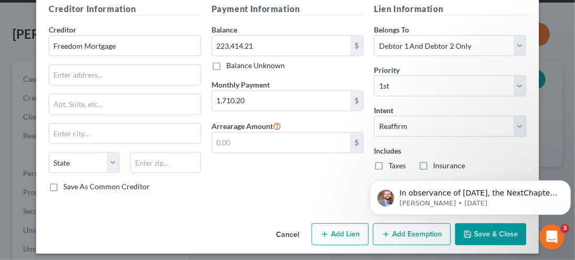
click html "In observance of [DATE], the NextChapter team will be out of office [DATE][DATE…"
click at [388, 165] on label "Taxes" at bounding box center [396, 165] width 17 height 10
click at [393, 165] on input "Taxes" at bounding box center [396, 163] width 7 height 7
click at [388, 160] on label "Taxes" at bounding box center [396, 165] width 17 height 10
click at [393, 160] on input "Taxes" at bounding box center [396, 163] width 7 height 7
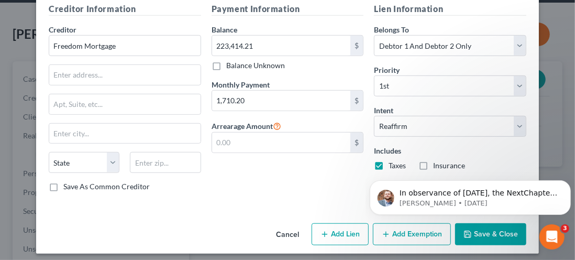
checkbox input "false"
click at [415, 164] on body "In observance of [DATE], the NextChapter team will be out of office [DATE][DATE…" at bounding box center [469, 194] width 201 height 65
click at [417, 169] on body "In observance of [DATE], the NextChapter team will be out of office [DATE][DATE…" at bounding box center [469, 194] width 201 height 65
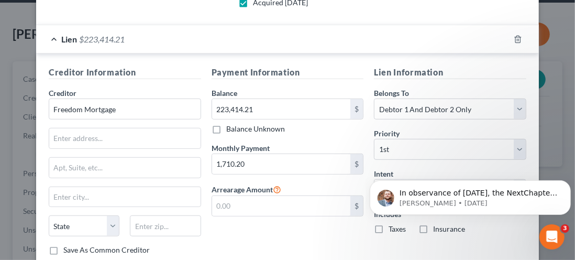
scroll to position [331, 0]
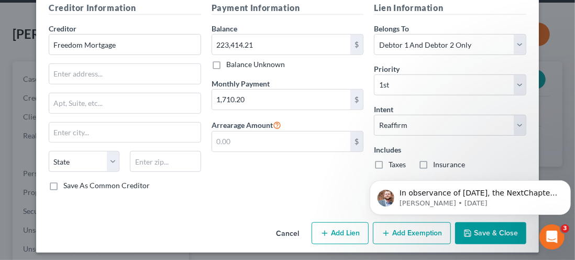
click at [1, 115] on div "New Property × Address * 432 N. [GEOGRAPHIC_DATA] [GEOGRAPHIC_DATA] [US_STATE][…" at bounding box center [287, 130] width 575 height 260
click html "In observance of [DATE], the NextChapter team will be out of office [DATE][DATE…"
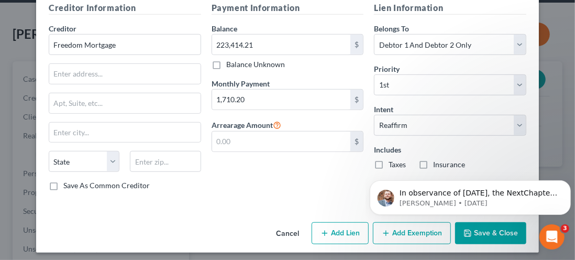
click at [433, 159] on label "Insurance" at bounding box center [449, 164] width 32 height 10
click at [437, 159] on input "Insurance" at bounding box center [440, 162] width 7 height 7
click at [433, 159] on label "Insurance" at bounding box center [449, 164] width 32 height 10
click at [437, 159] on input "Insurance" at bounding box center [440, 162] width 7 height 7
checkbox input "false"
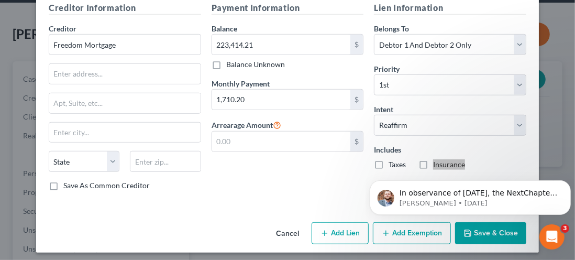
click at [392, 162] on body "In observance of [DATE], the NextChapter team will be out of office [DATE][DATE…" at bounding box center [469, 194] width 201 height 65
click html "In observance of [DATE], the NextChapter team will be out of office [DATE][DATE…"
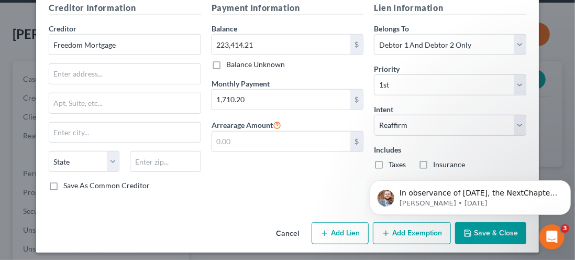
click at [388, 159] on label "Taxes" at bounding box center [396, 164] width 17 height 10
click at [393, 159] on input "Taxes" at bounding box center [396, 162] width 7 height 7
click at [388, 159] on label "Taxes" at bounding box center [396, 164] width 17 height 10
click at [393, 159] on input "Taxes" at bounding box center [396, 162] width 7 height 7
click at [388, 159] on label "Taxes" at bounding box center [396, 164] width 17 height 10
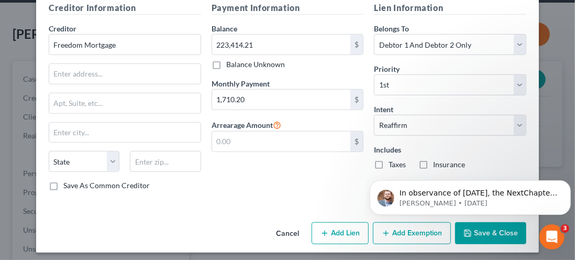
click at [393, 159] on input "Taxes" at bounding box center [396, 162] width 7 height 7
checkbox input "true"
click html "In observance of [DATE], the NextChapter team will be out of office [DATE][DATE…"
click at [433, 159] on label "Insurance" at bounding box center [449, 164] width 32 height 10
click at [437, 159] on input "Insurance" at bounding box center [440, 162] width 7 height 7
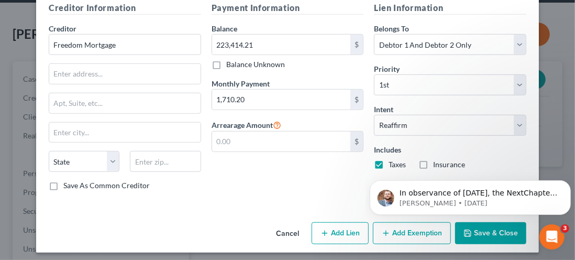
checkbox input "true"
click at [63, 180] on label "Save As Common Creditor" at bounding box center [106, 185] width 86 height 10
click at [68, 180] on input "Save As Common Creditor" at bounding box center [71, 183] width 7 height 7
checkbox input "true"
click html "In observance of [DATE], the NextChapter team will be out of office [DATE][DATE…"
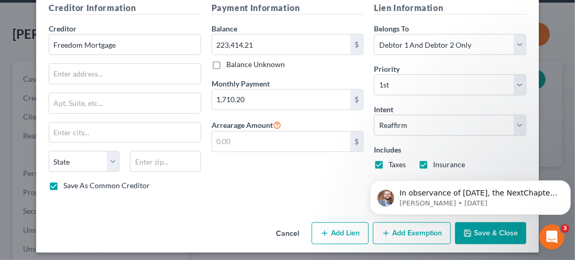
click at [405, 233] on button "Add Exemption" at bounding box center [412, 233] width 78 height 22
select select "2"
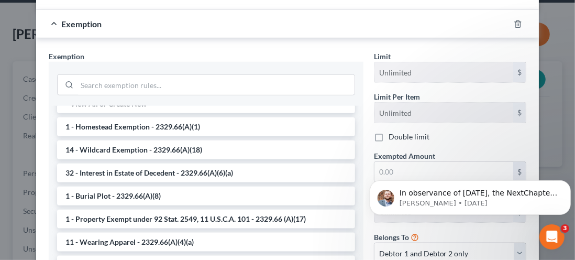
scroll to position [12, 0]
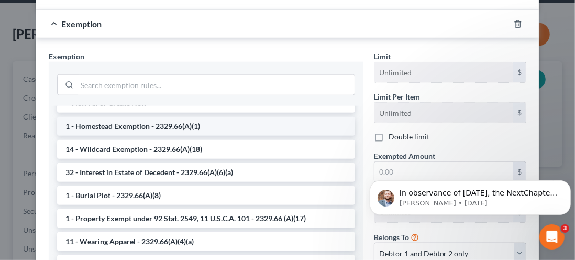
click at [90, 120] on li "1 - Homestead Exemption - 2329.66(A)(1)" at bounding box center [206, 126] width 298 height 19
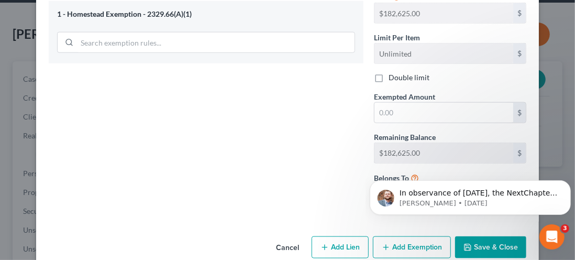
scroll to position [601, 0]
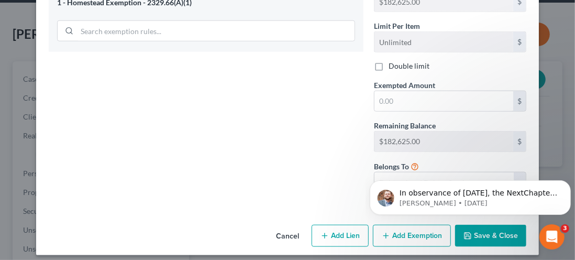
click at [485, 235] on button "Save & Close" at bounding box center [490, 236] width 71 height 22
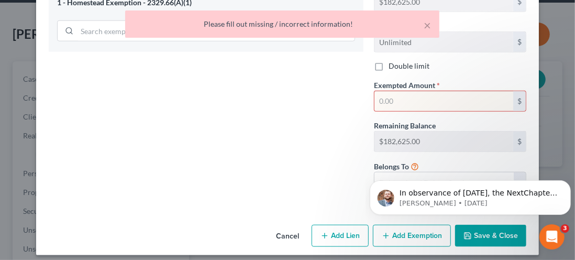
click at [296, 103] on div "Exemption Set must be selected for CA. Exemption * 1 - Homestead Exemption - 23…" at bounding box center [205, 90] width 325 height 223
click at [424, 23] on button "×" at bounding box center [427, 25] width 7 height 13
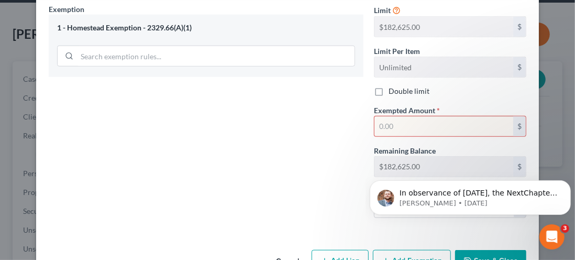
scroll to position [581, 0]
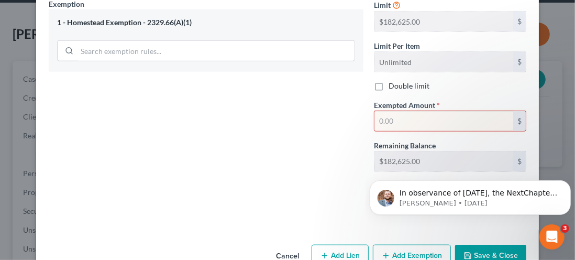
click at [385, 117] on input "text" at bounding box center [443, 121] width 139 height 20
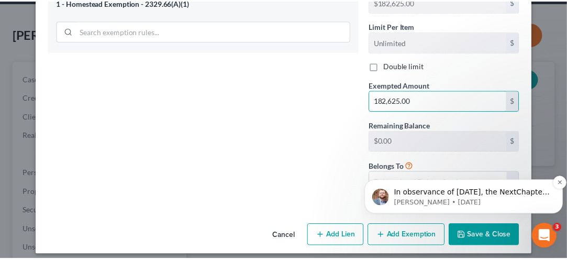
scroll to position [586, 0]
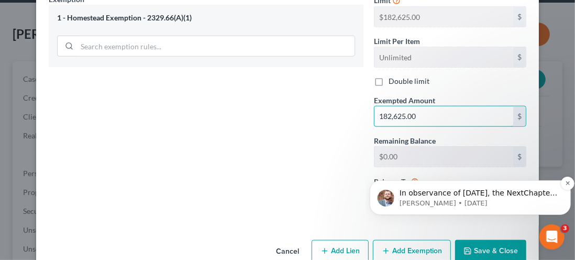
type input "182,625.00"
click at [485, 246] on button "Save & Close" at bounding box center [490, 251] width 71 height 22
checkbox input "false"
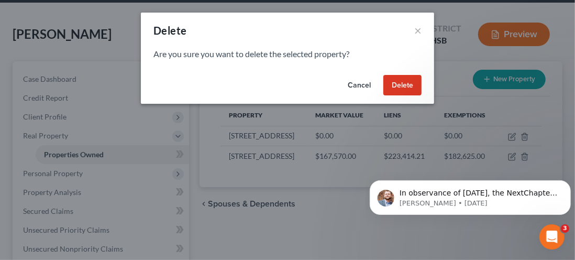
click at [399, 92] on button "Delete" at bounding box center [402, 85] width 38 height 21
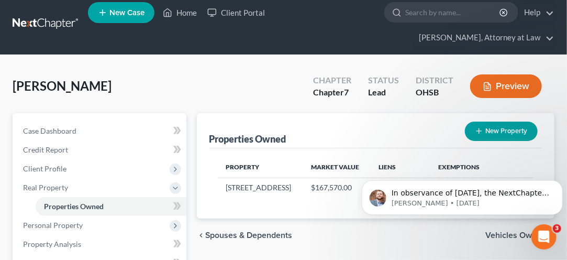
scroll to position [0, 0]
